Goal: Task Accomplishment & Management: Manage account settings

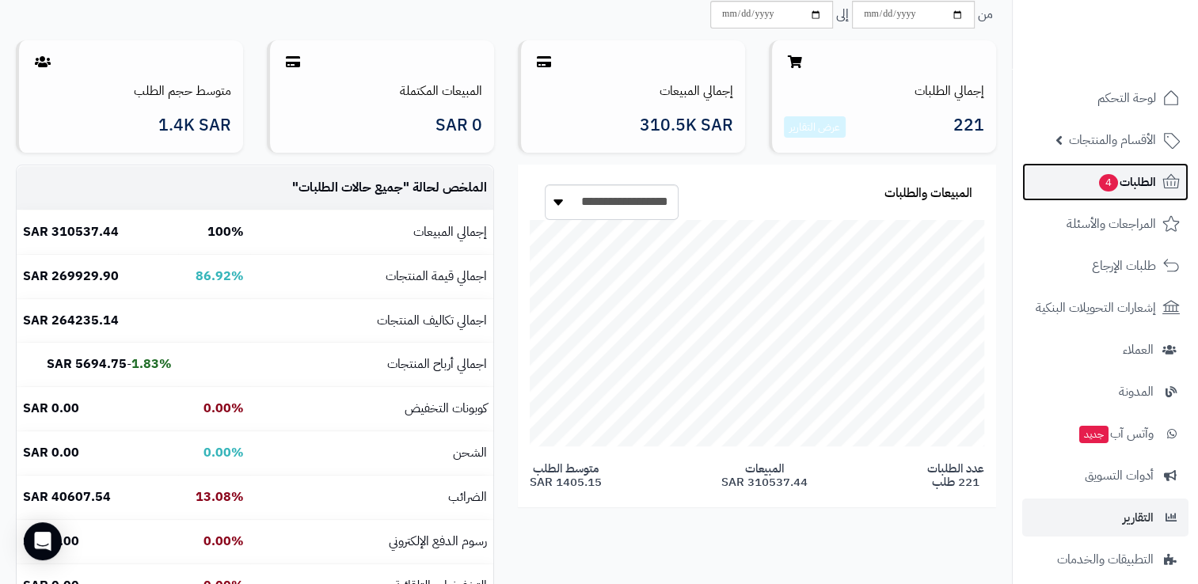
click at [1121, 181] on span "الطلبات 4" at bounding box center [1126, 182] width 59 height 22
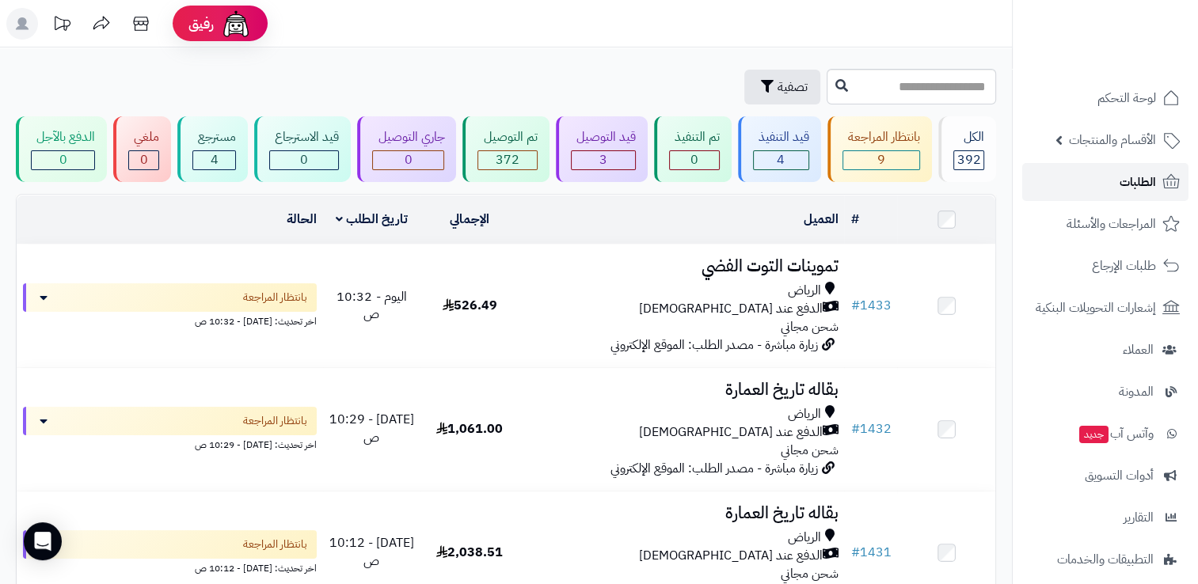
click at [1080, 175] on link "الطلبات" at bounding box center [1105, 182] width 166 height 38
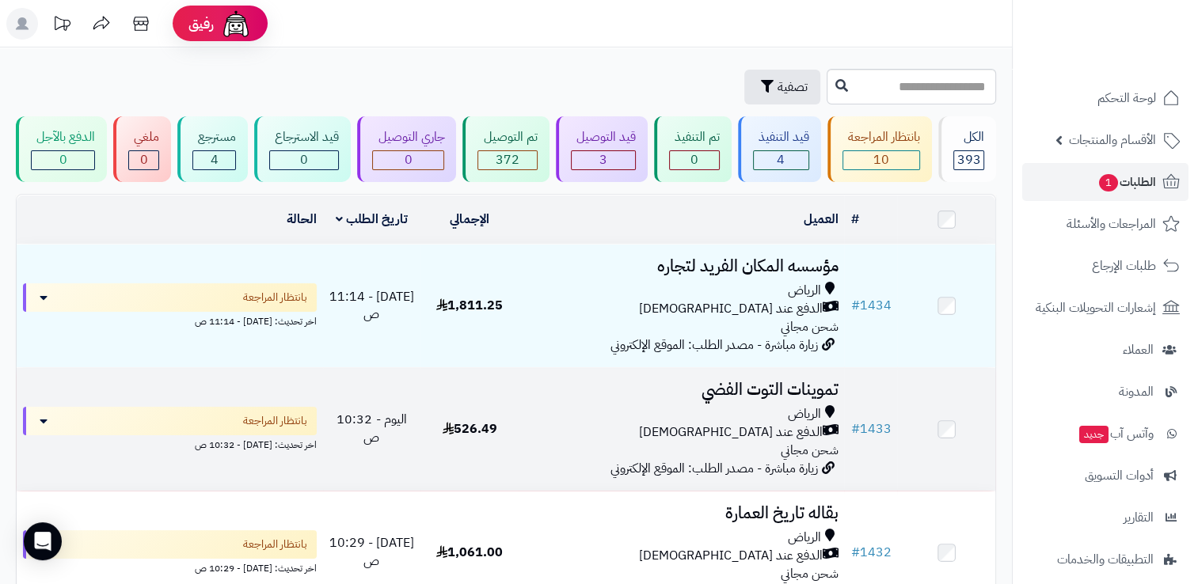
scroll to position [79, 0]
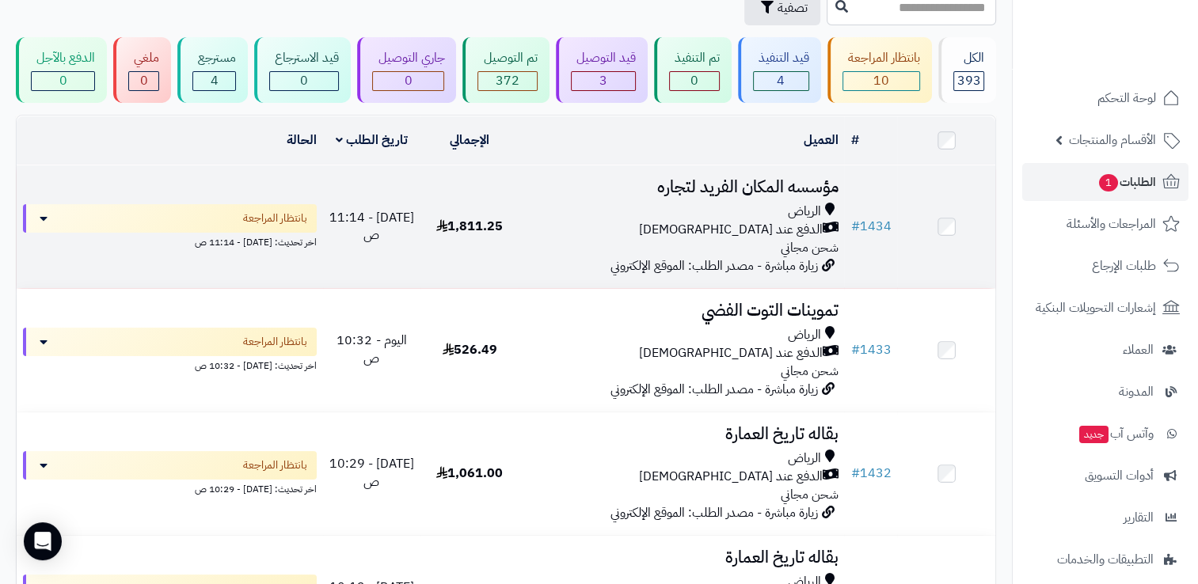
click at [643, 207] on div "الرياض" at bounding box center [681, 212] width 313 height 18
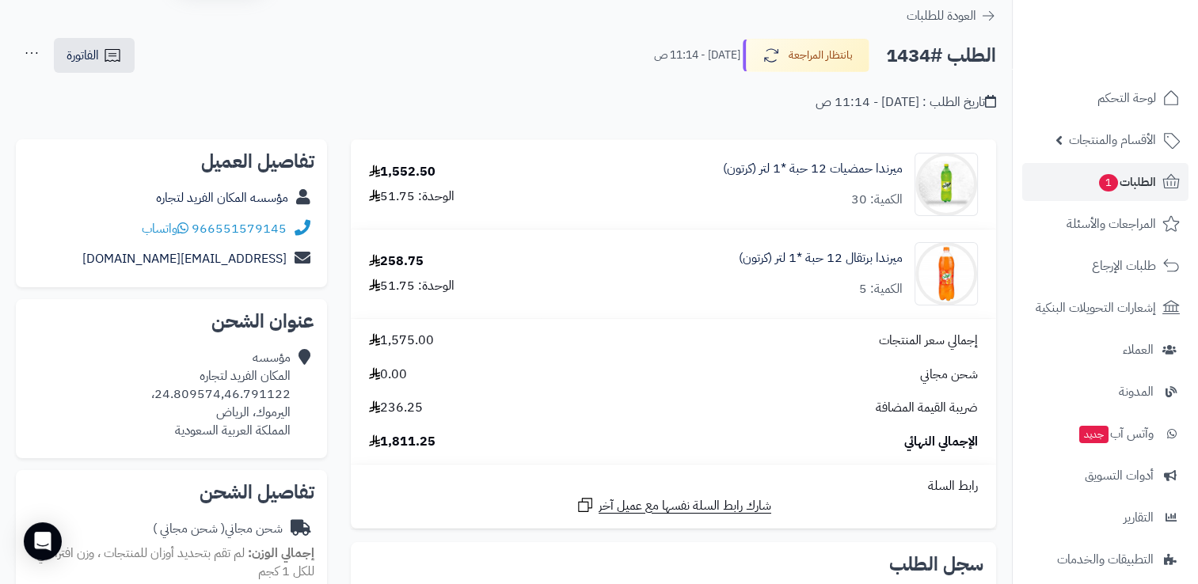
scroll to position [79, 0]
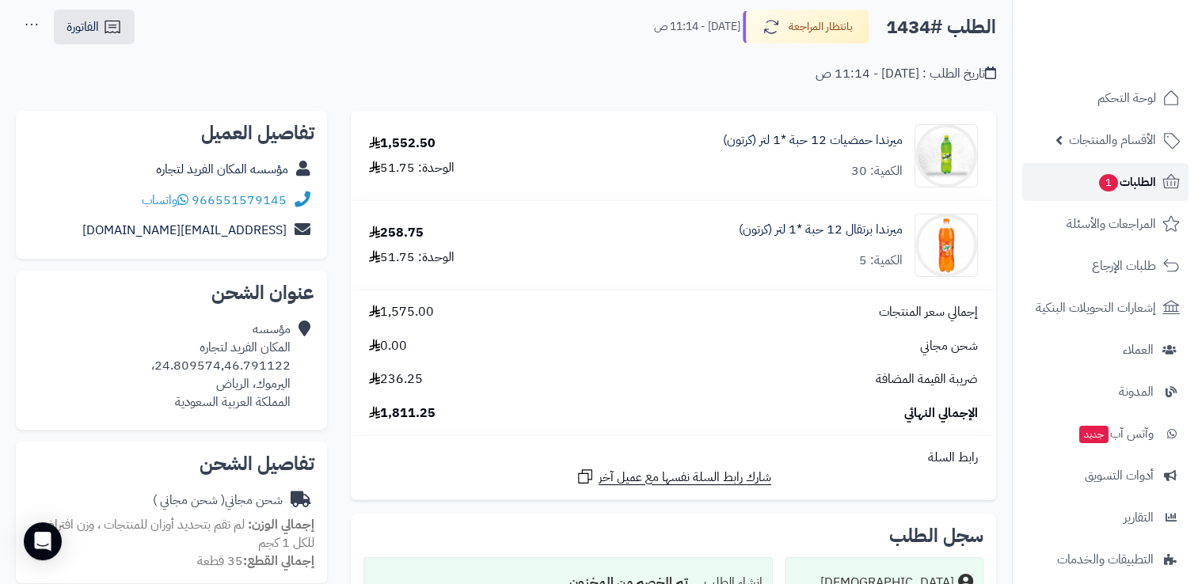
click at [1099, 182] on span "1" at bounding box center [1108, 182] width 19 height 17
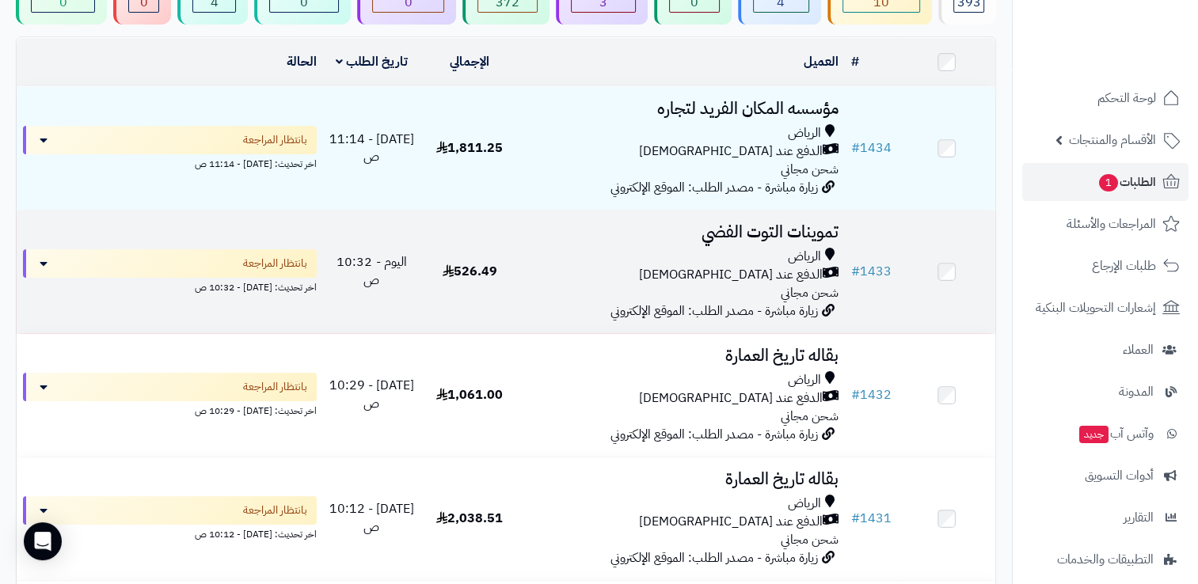
scroll to position [158, 0]
click at [629, 291] on div "الرياض الدفع عند الاستلام شحن مجاني" at bounding box center [681, 274] width 313 height 55
click at [668, 247] on div "الرياض" at bounding box center [681, 256] width 313 height 18
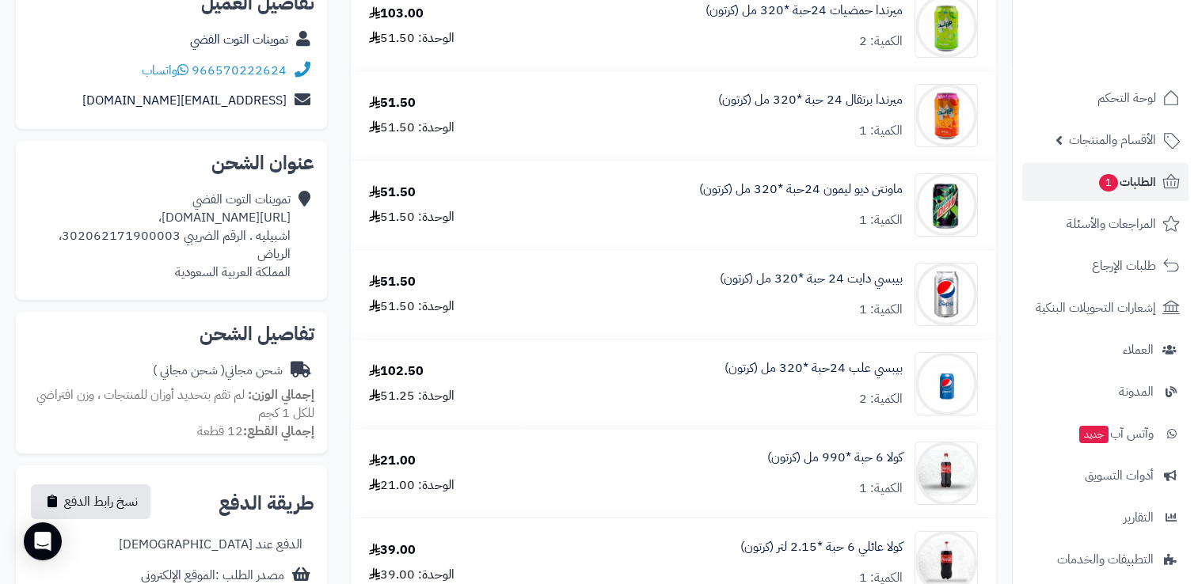
scroll to position [158, 0]
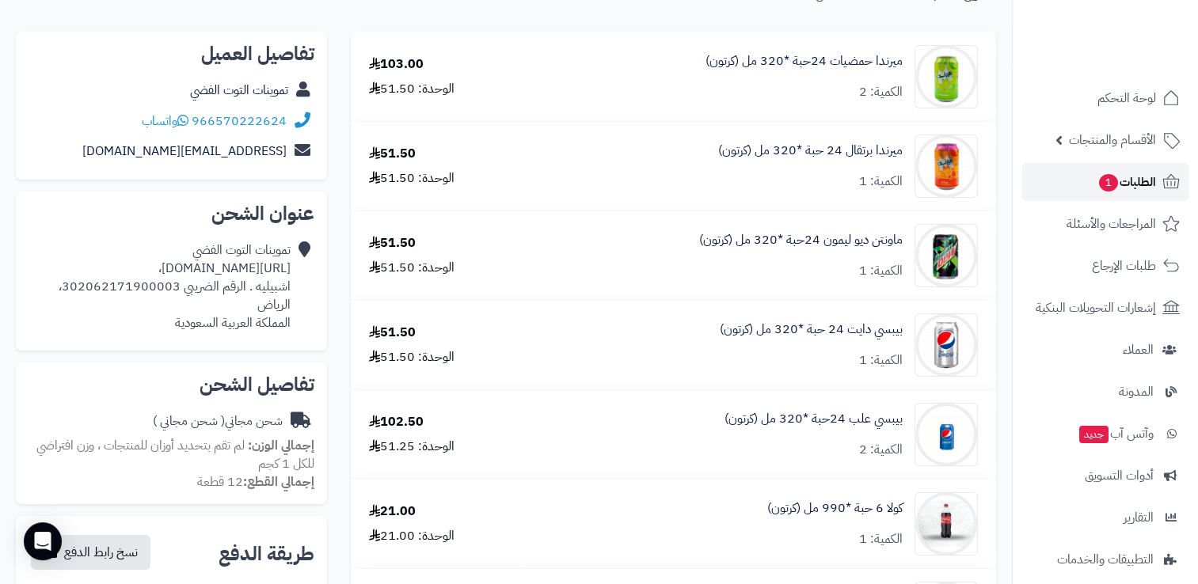
click at [1087, 191] on link "الطلبات 1" at bounding box center [1105, 182] width 166 height 38
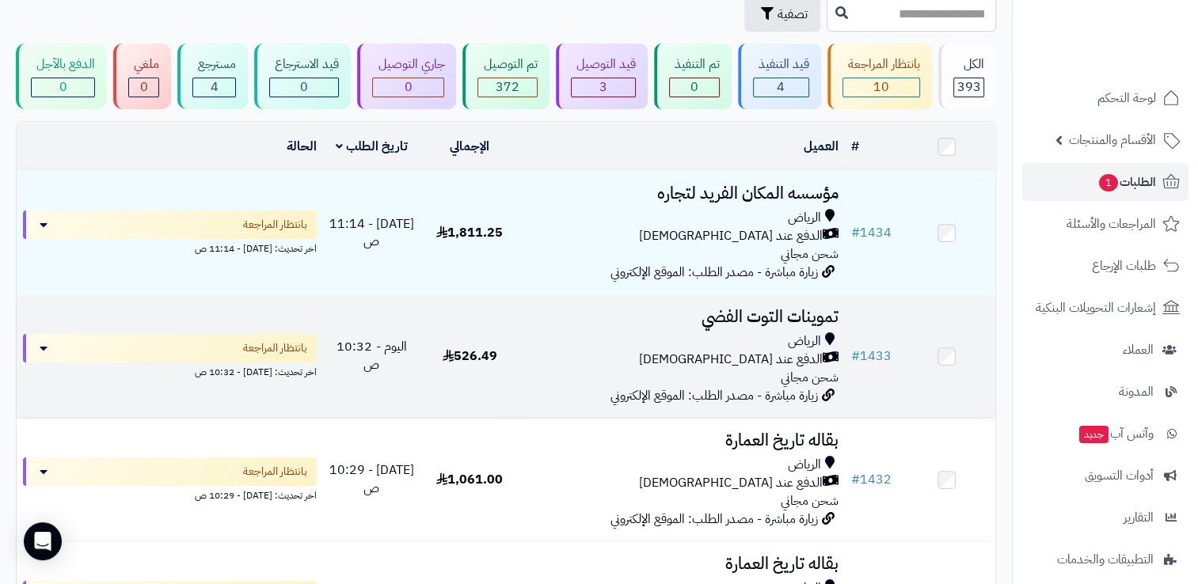
scroll to position [158, 0]
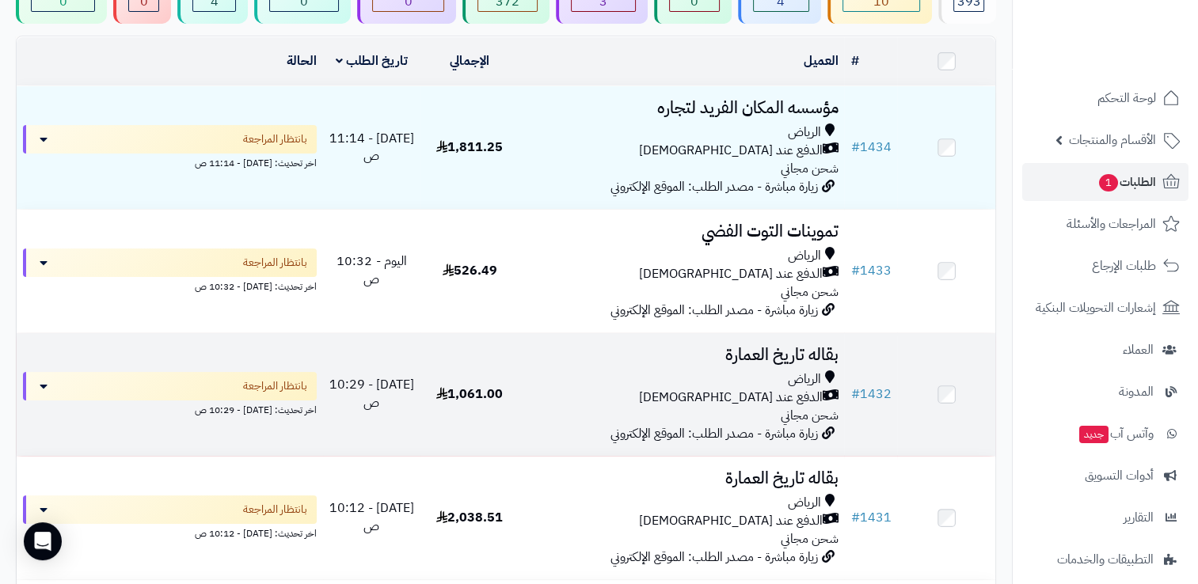
click at [663, 435] on span "زيارة مباشرة - مصدر الطلب: الموقع الإلكتروني" at bounding box center [713, 433] width 207 height 19
click at [694, 372] on div "الرياض" at bounding box center [681, 379] width 313 height 18
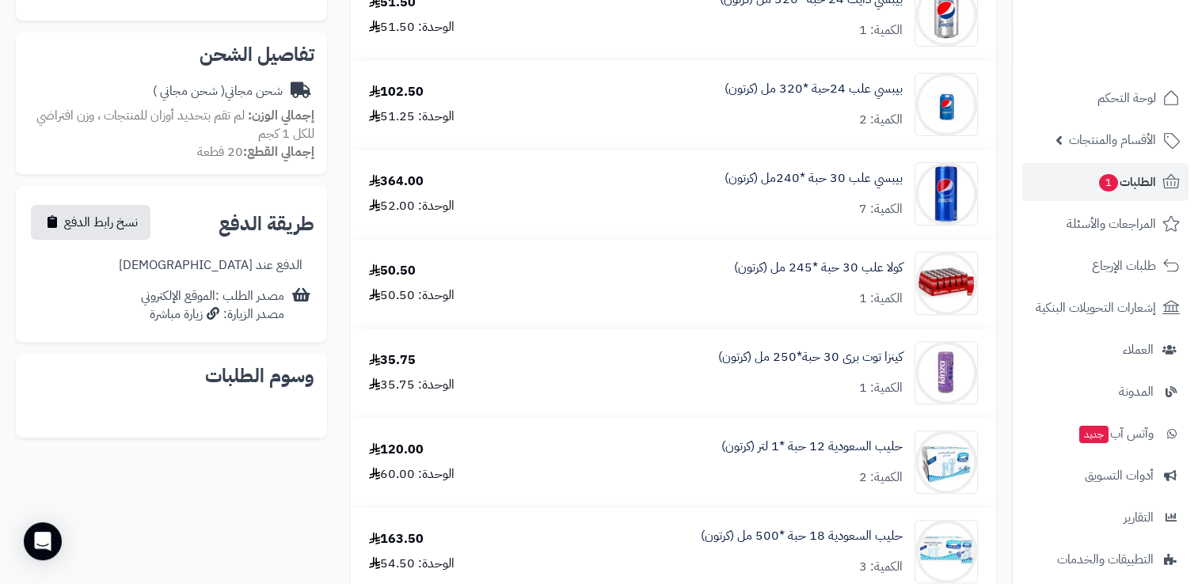
scroll to position [237, 0]
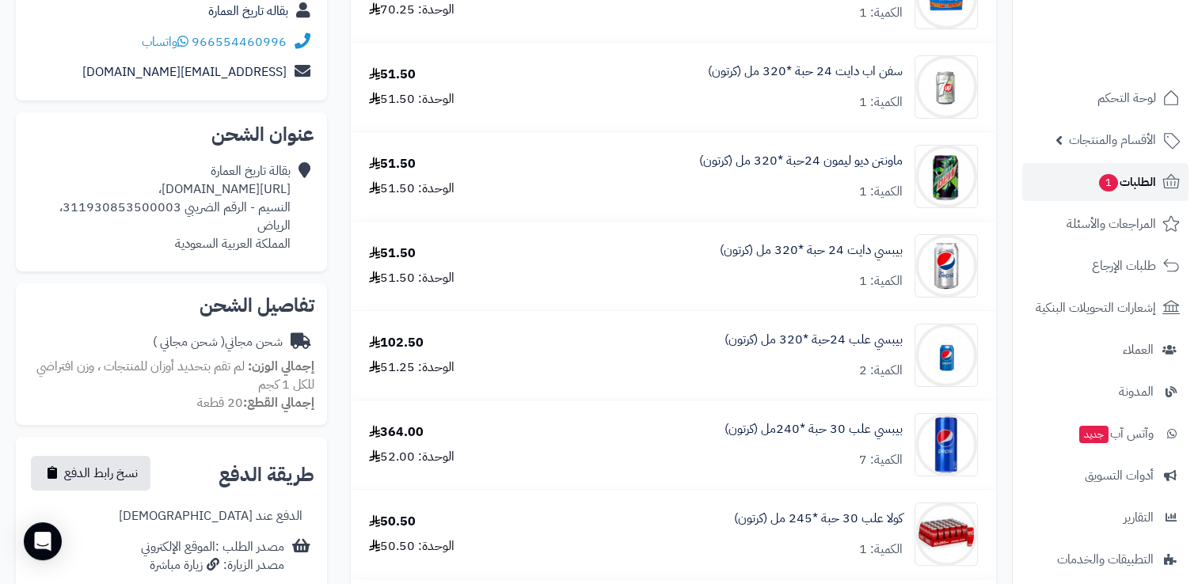
click at [1086, 184] on link "الطلبات 1" at bounding box center [1105, 182] width 166 height 38
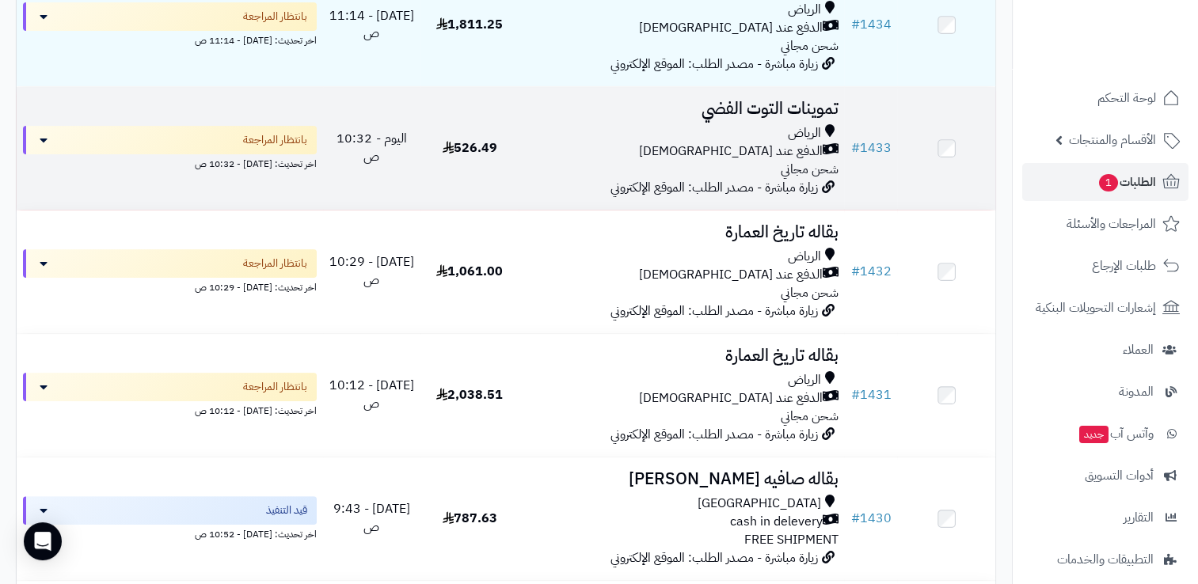
scroll to position [317, 0]
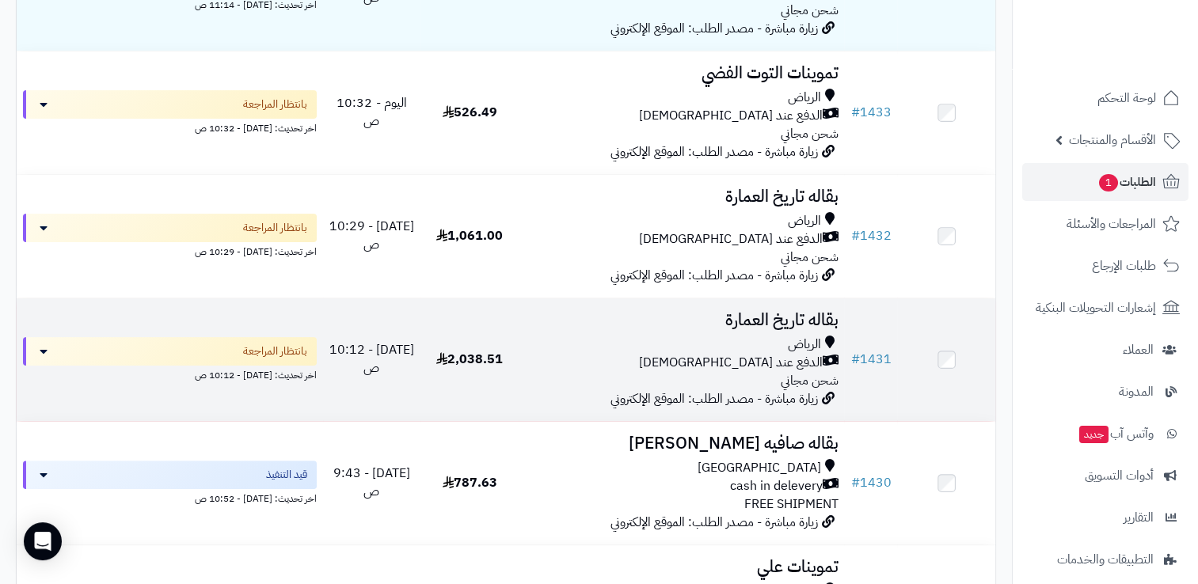
click at [632, 365] on div "الدفع عند [DEMOGRAPHIC_DATA]" at bounding box center [681, 363] width 313 height 18
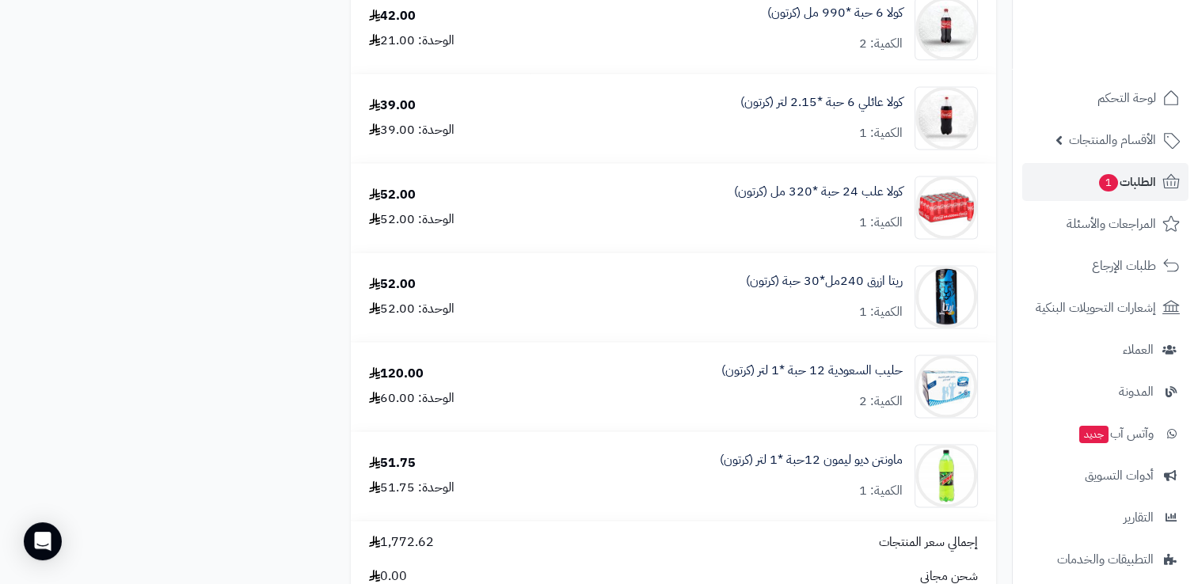
scroll to position [2058, 0]
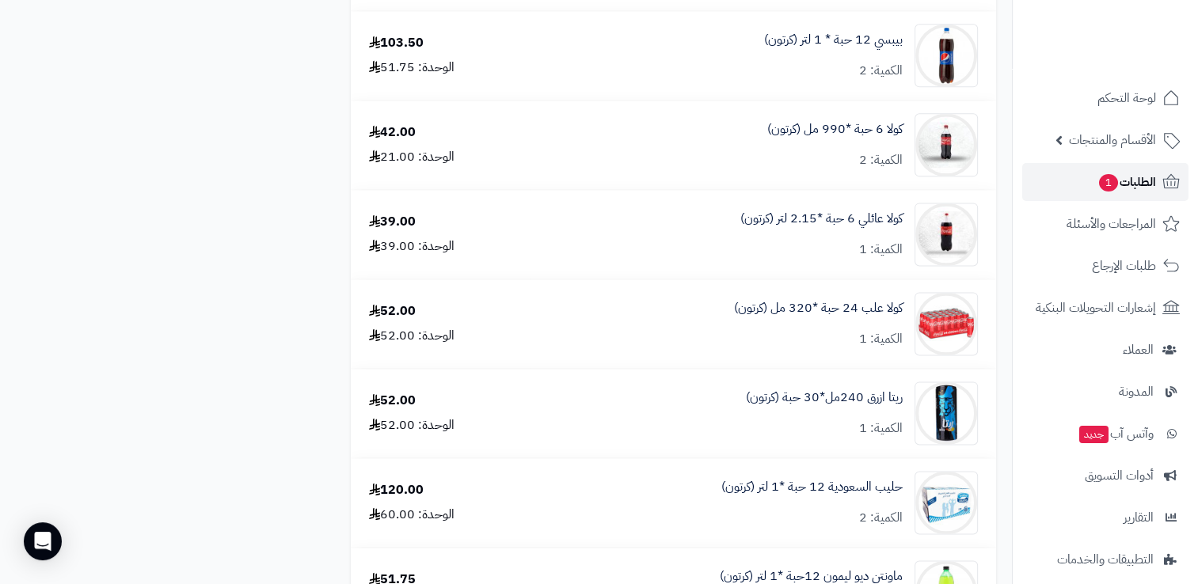
click at [1100, 184] on span "1" at bounding box center [1108, 182] width 19 height 17
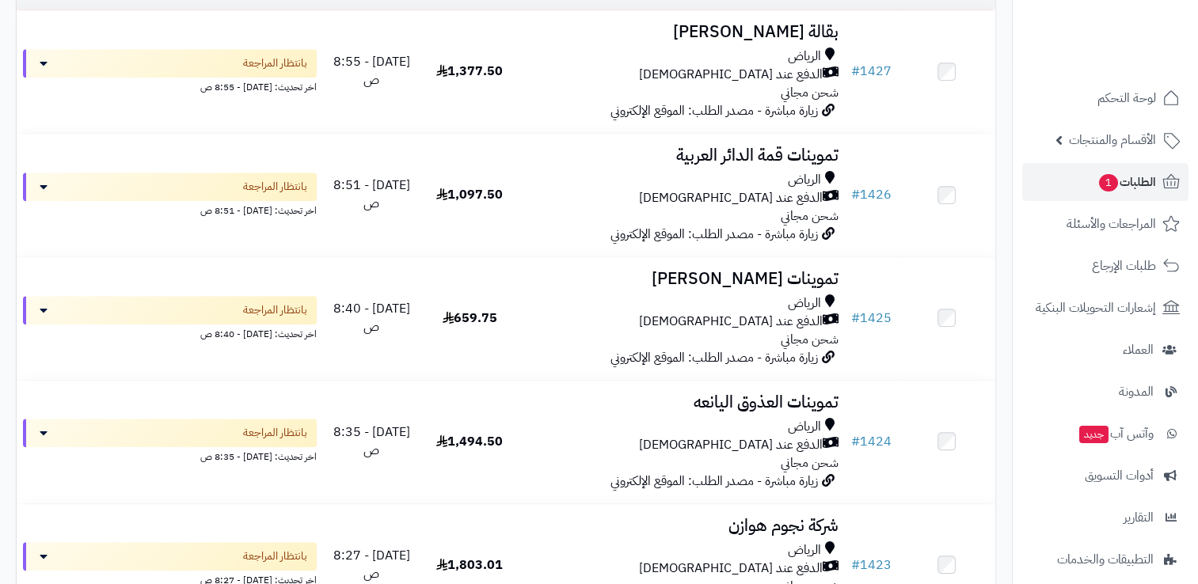
scroll to position [1187, 0]
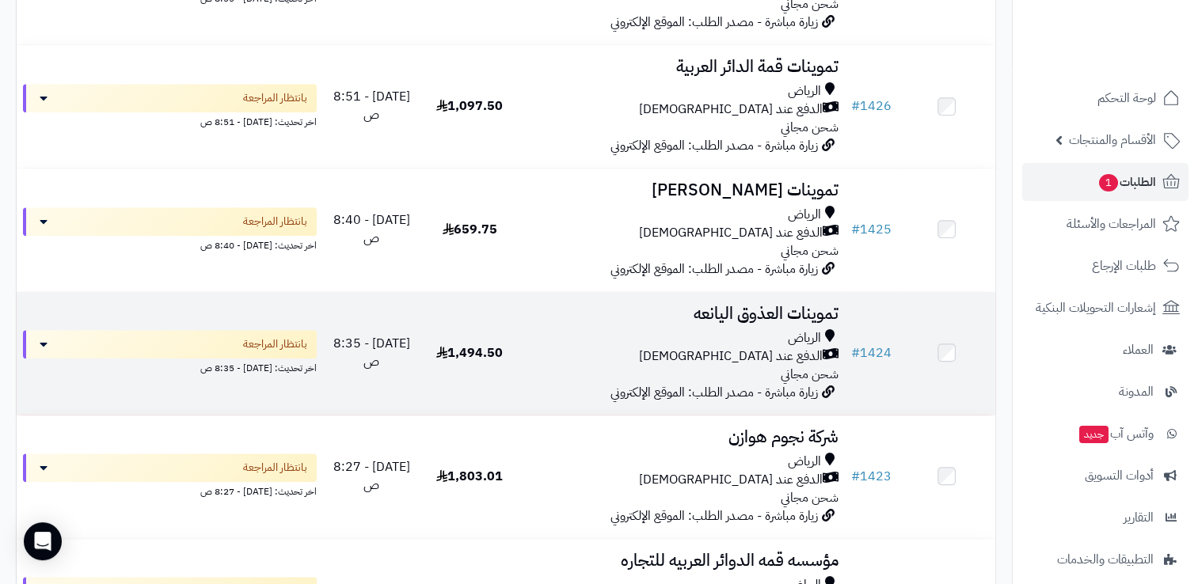
click at [665, 368] on div "الرياض الدفع عند الاستلام شحن مجاني" at bounding box center [681, 356] width 313 height 55
click at [731, 343] on div "الرياض" at bounding box center [681, 338] width 313 height 18
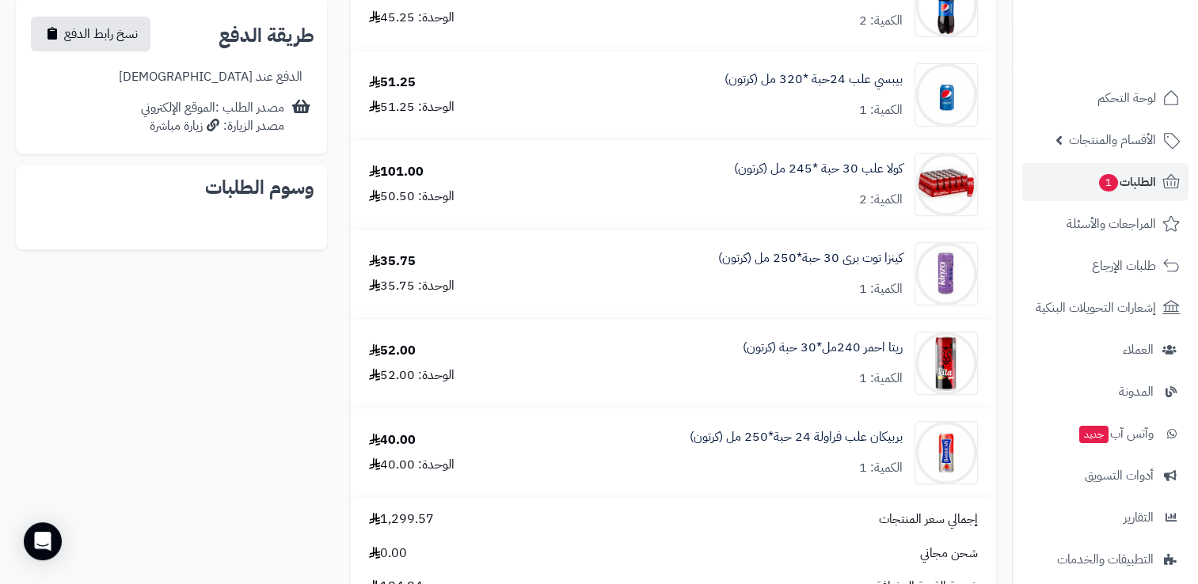
scroll to position [554, 0]
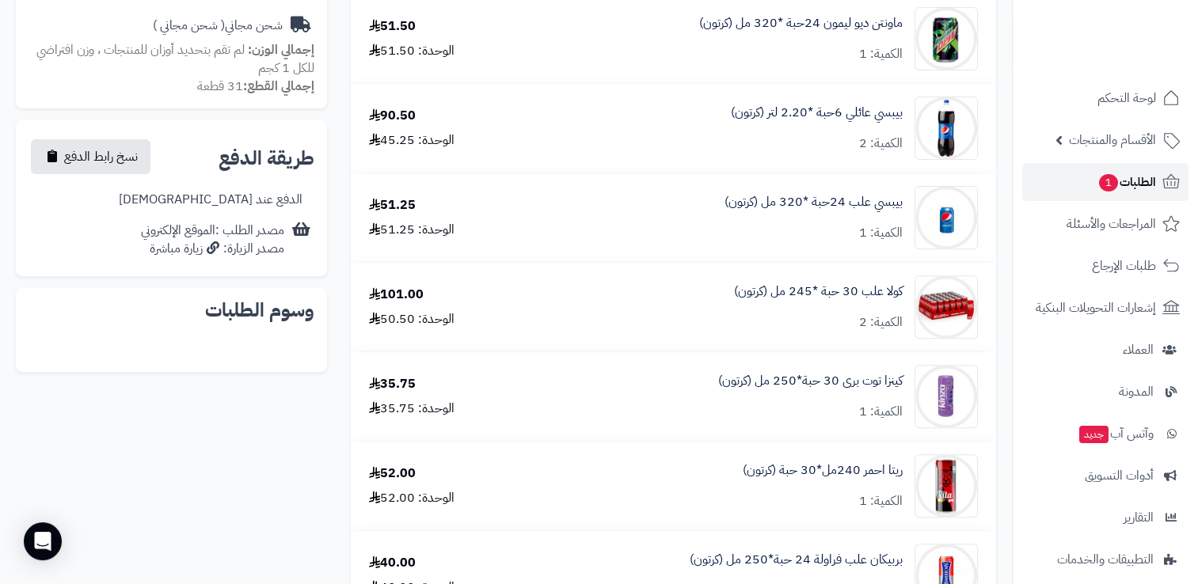
click at [1146, 186] on span "الطلبات 1" at bounding box center [1126, 182] width 59 height 22
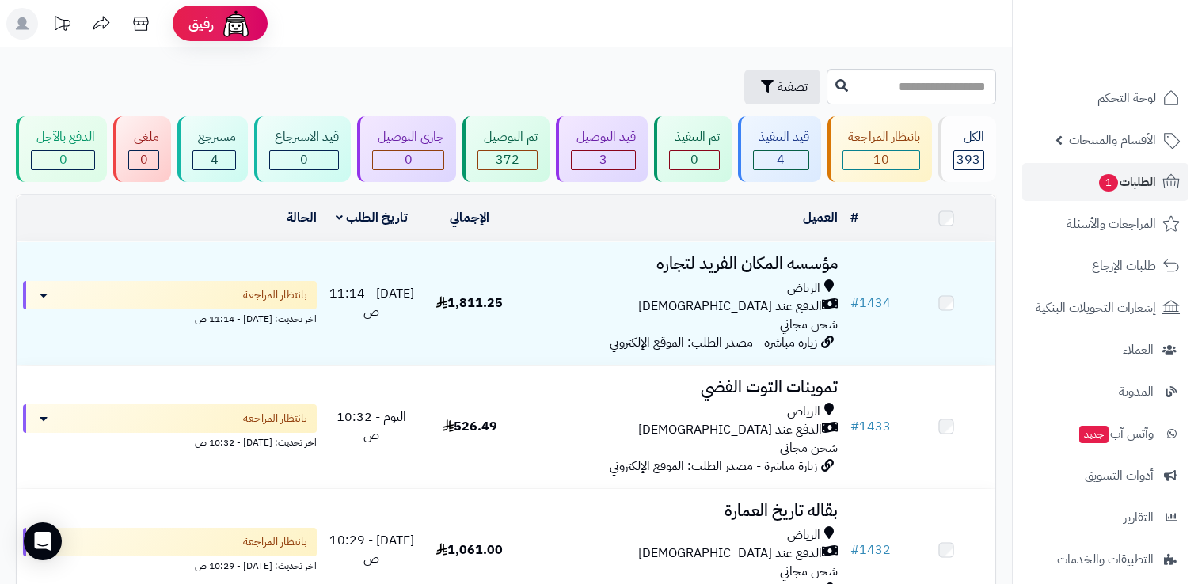
scroll to position [1187, 0]
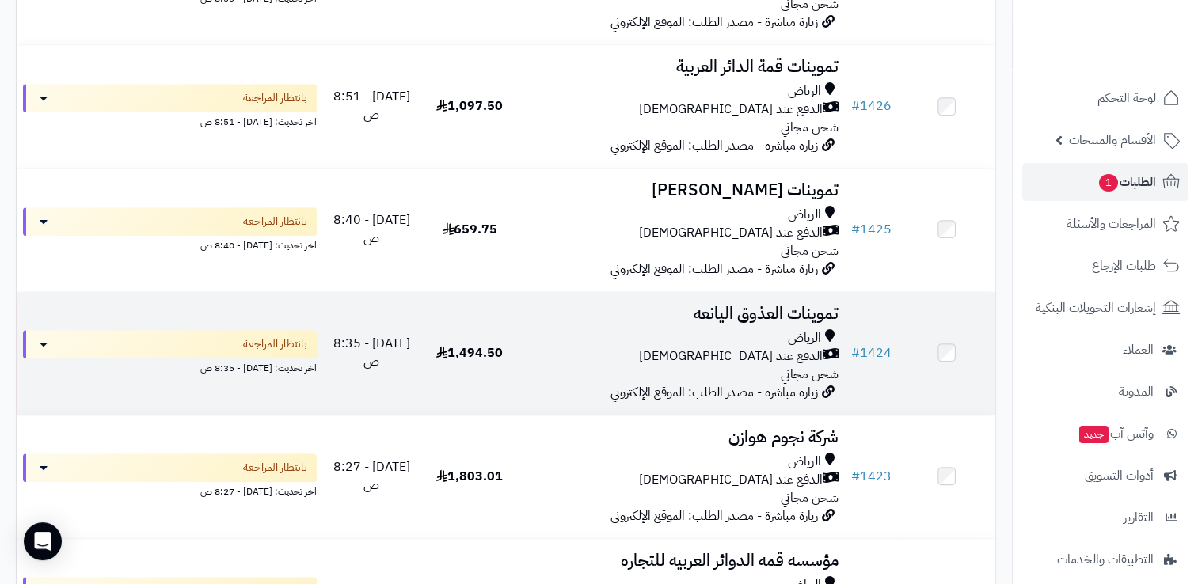
click at [723, 398] on span "زيارة مباشرة - مصدر الطلب: الموقع الإلكتروني" at bounding box center [713, 392] width 207 height 19
click at [719, 329] on td "تموينات العذوق اليانعه [PERSON_NAME] عند الاستلام شحن مجاني زيارة مباشرة - مصدر…" at bounding box center [682, 353] width 326 height 123
drag, startPoint x: 719, startPoint y: 329, endPoint x: 731, endPoint y: 370, distance: 43.8
click at [731, 370] on div "[PERSON_NAME] عند الاستلام شحن مجاني" at bounding box center [681, 356] width 313 height 55
click at [727, 334] on div "الرياض" at bounding box center [681, 338] width 313 height 18
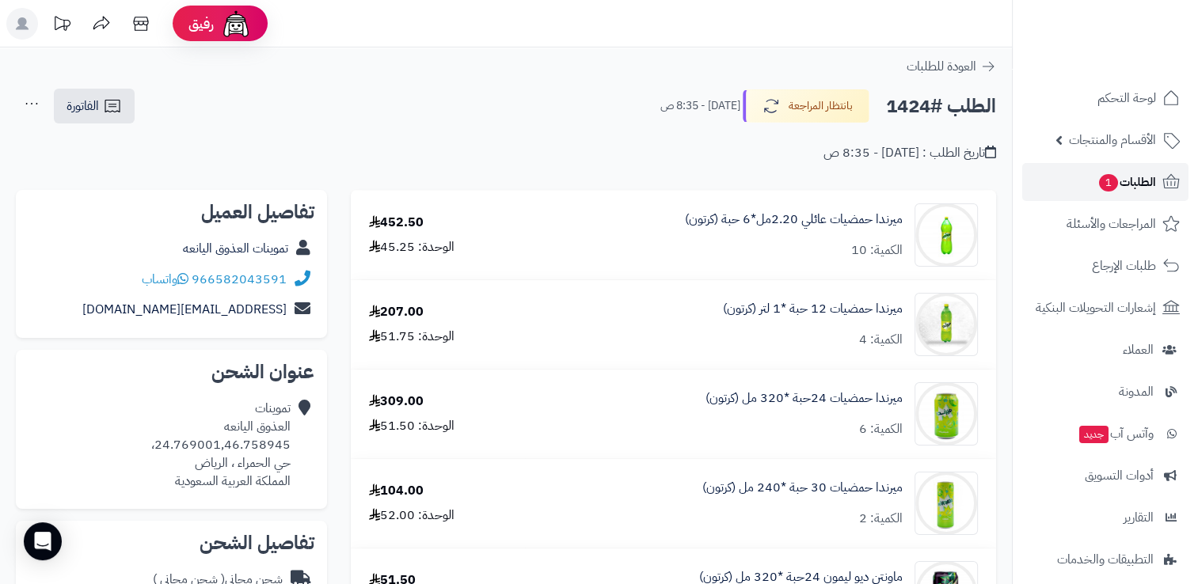
click at [1134, 185] on span "الطلبات 1" at bounding box center [1126, 182] width 59 height 22
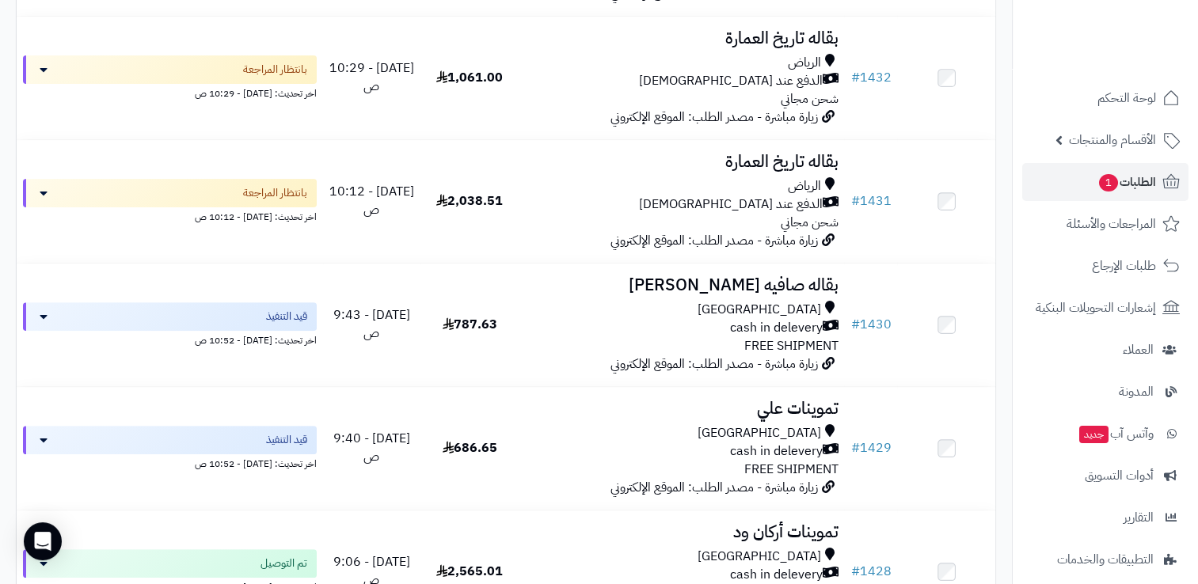
scroll to position [79, 0]
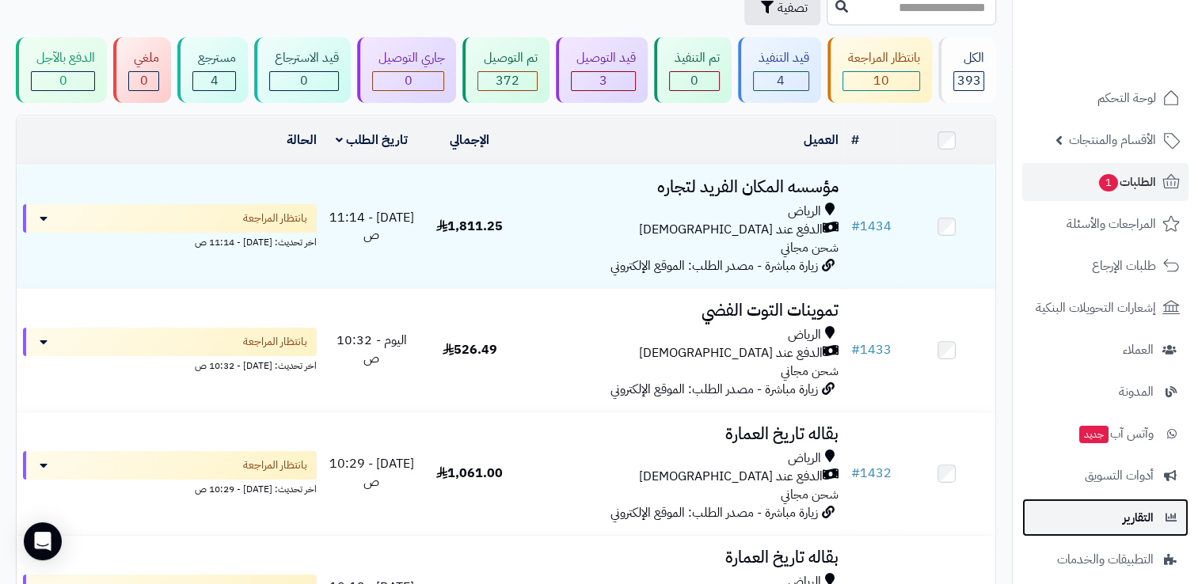
click at [1142, 516] on span "التقارير" at bounding box center [1138, 518] width 31 height 22
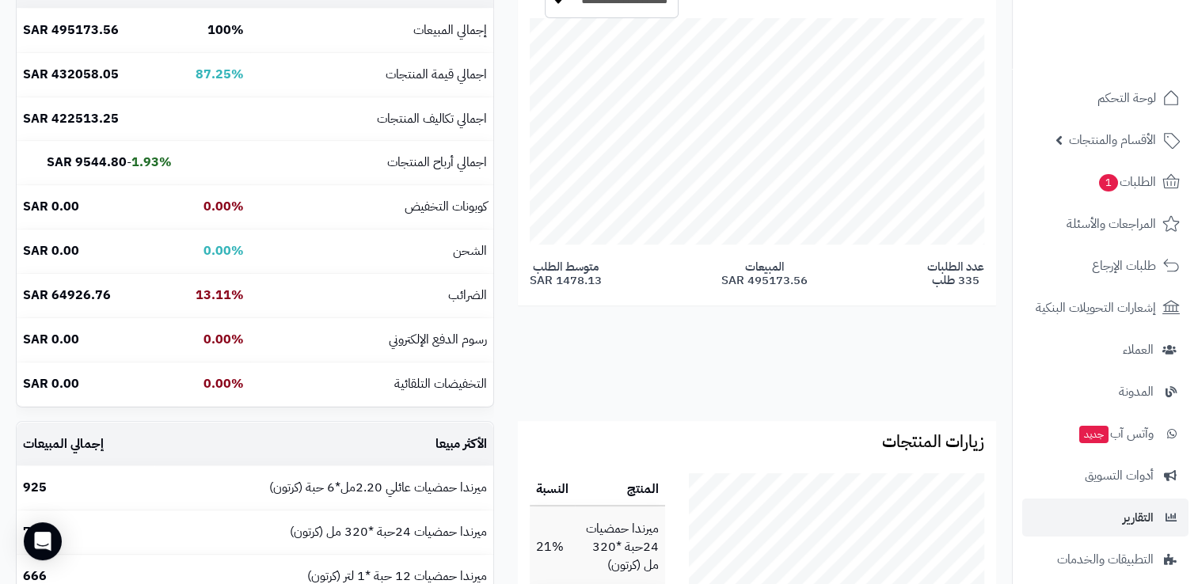
scroll to position [237, 0]
